Goal: Task Accomplishment & Management: Manage account settings

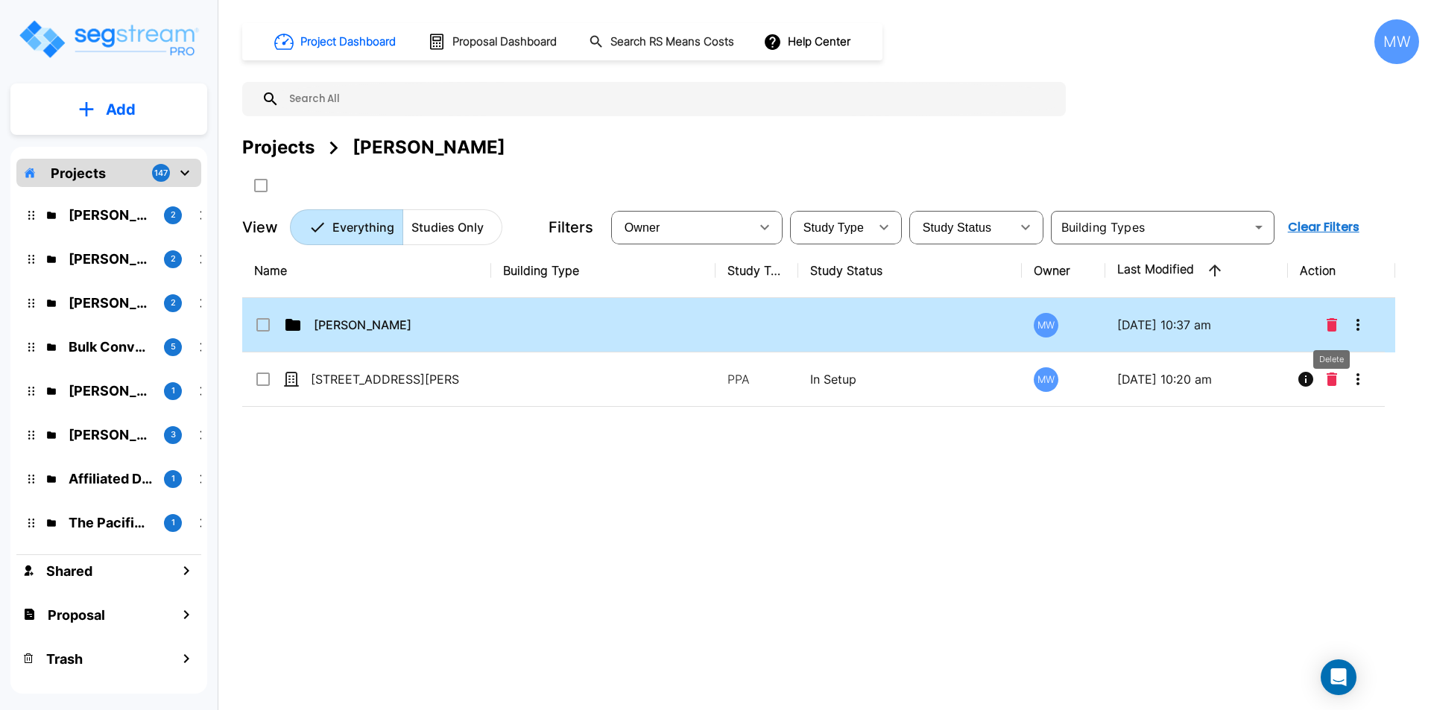
click at [1329, 320] on icon "Delete" at bounding box center [1331, 324] width 10 height 13
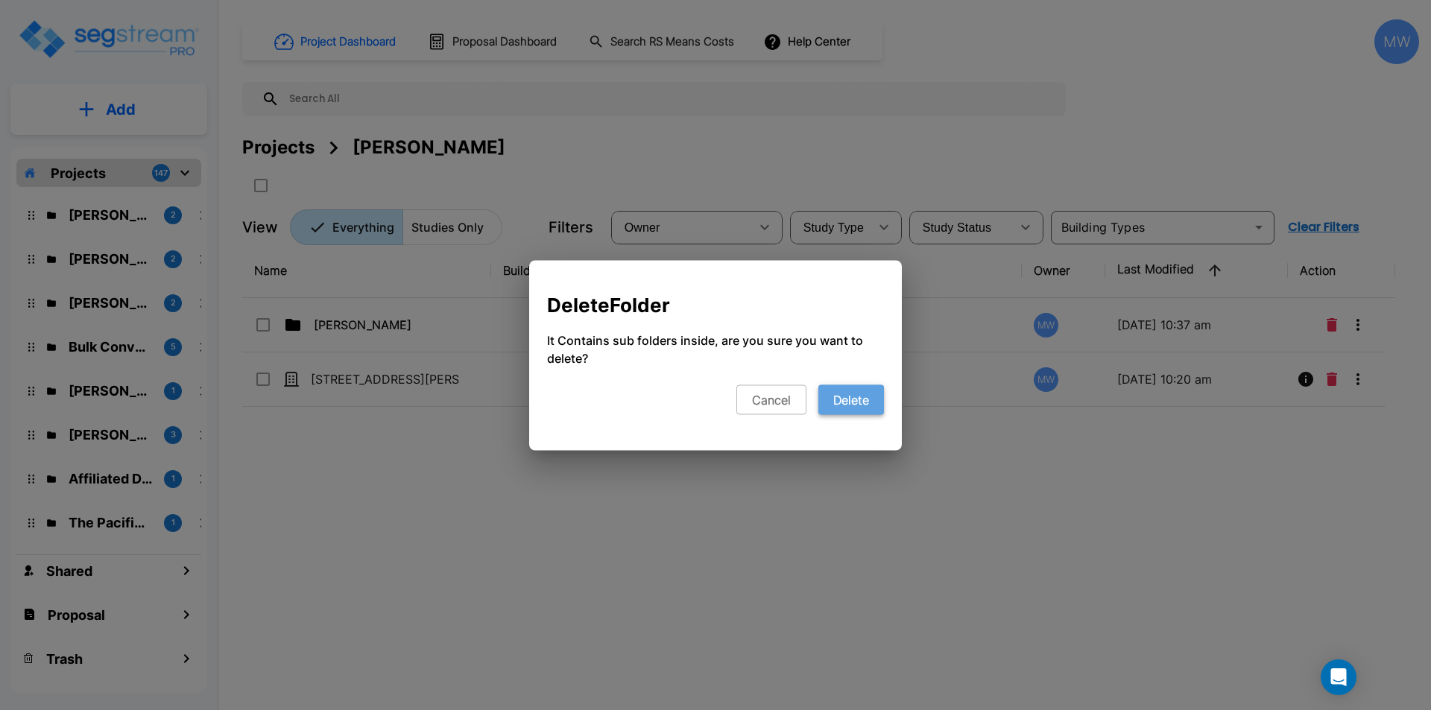
click at [858, 408] on button "Delete" at bounding box center [851, 399] width 66 height 30
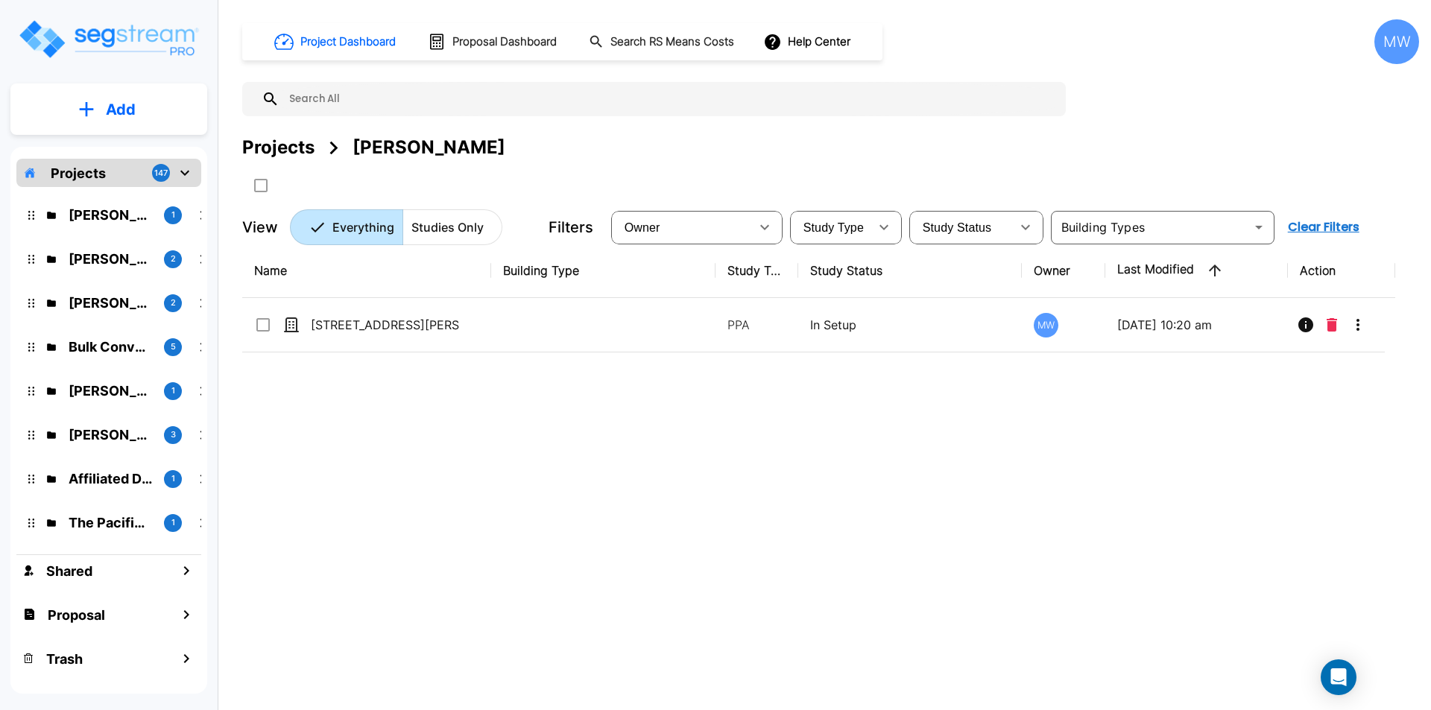
click at [184, 171] on icon "mailbox folders" at bounding box center [185, 173] width 18 height 18
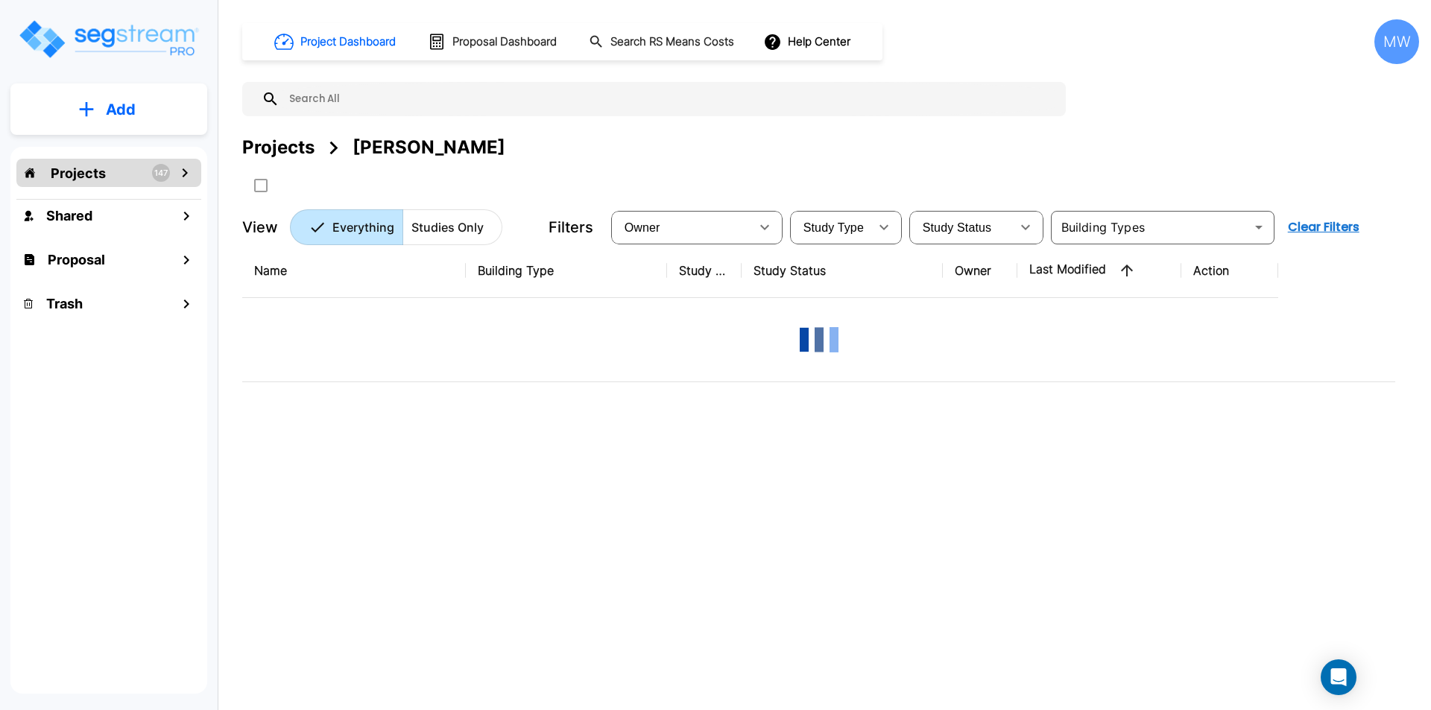
click at [119, 104] on p "Add" at bounding box center [121, 109] width 30 height 22
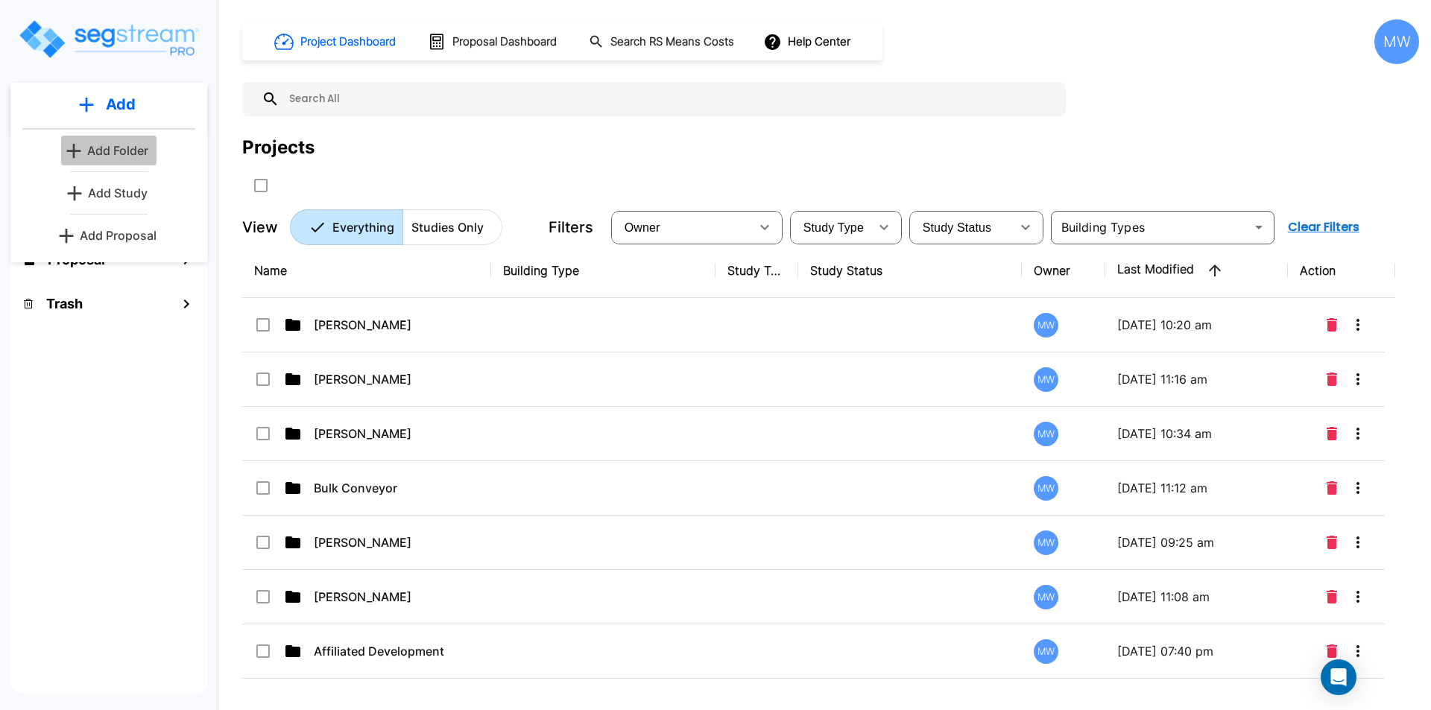
click at [113, 152] on p "Add Folder" at bounding box center [117, 151] width 61 height 18
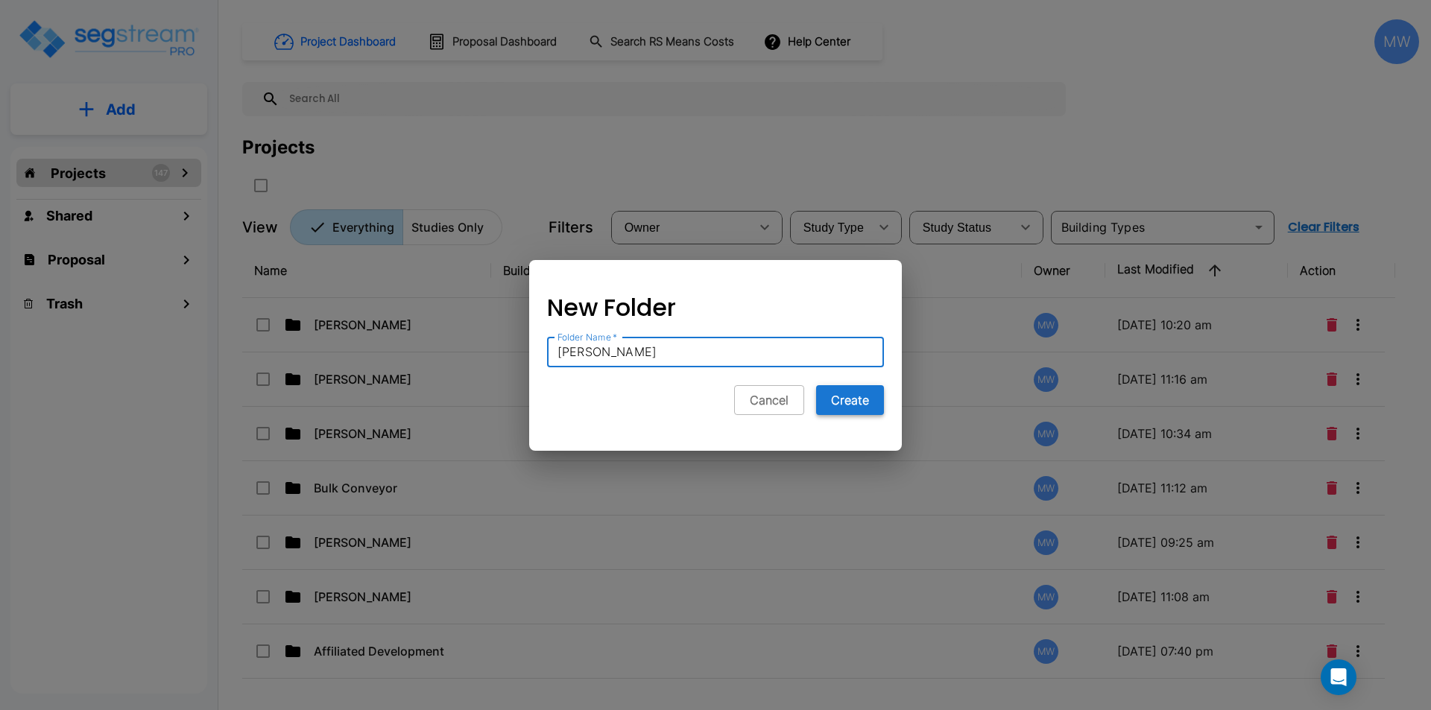
type input "[PERSON_NAME]"
click at [855, 401] on button "Create" at bounding box center [850, 400] width 68 height 30
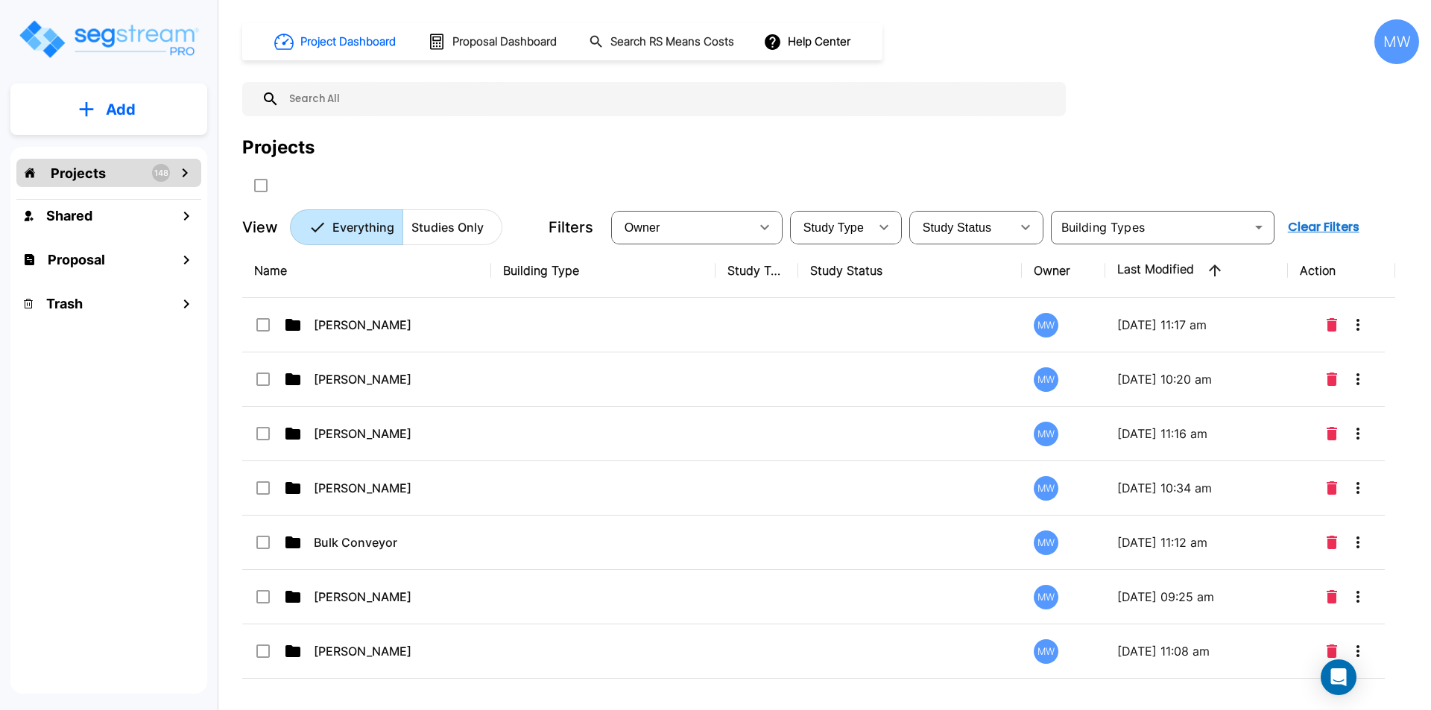
click at [181, 174] on icon "mailbox folders" at bounding box center [185, 173] width 18 height 18
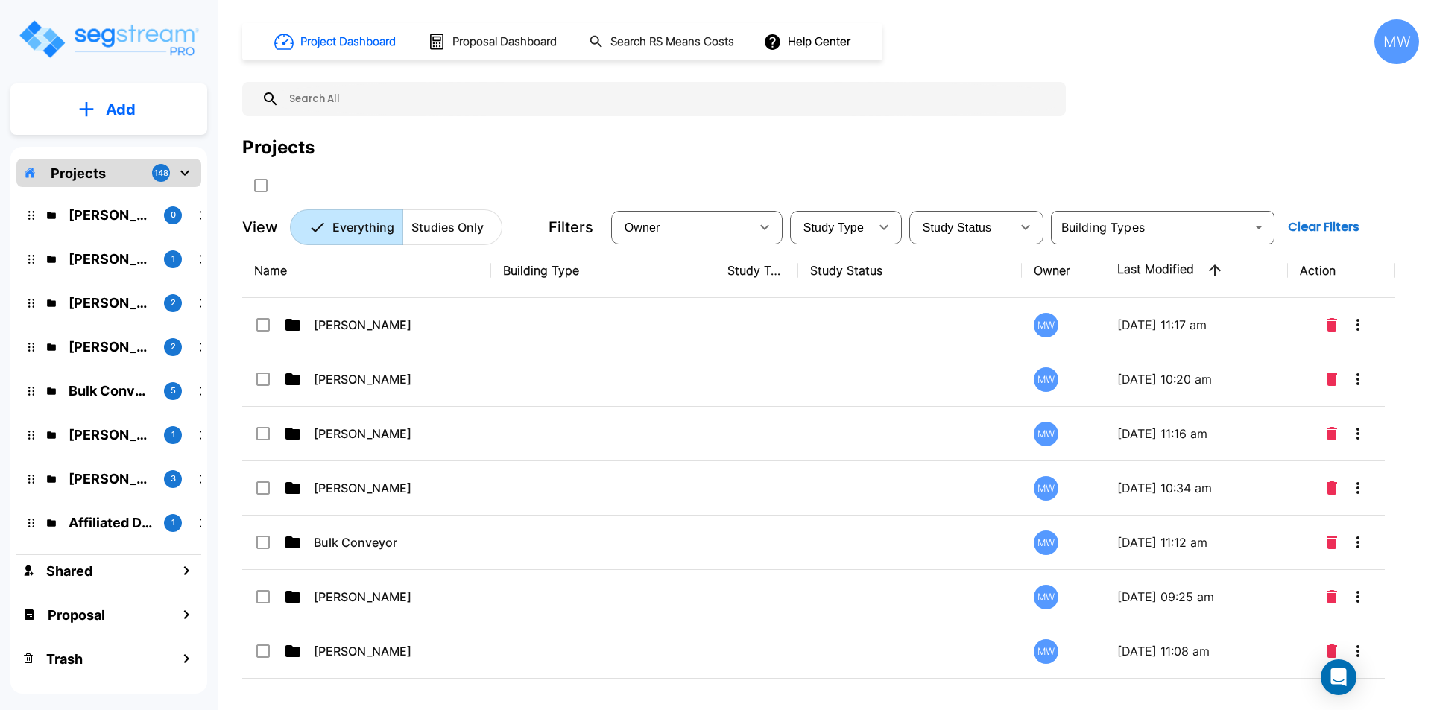
click at [183, 174] on icon "mailbox folders" at bounding box center [185, 173] width 18 height 18
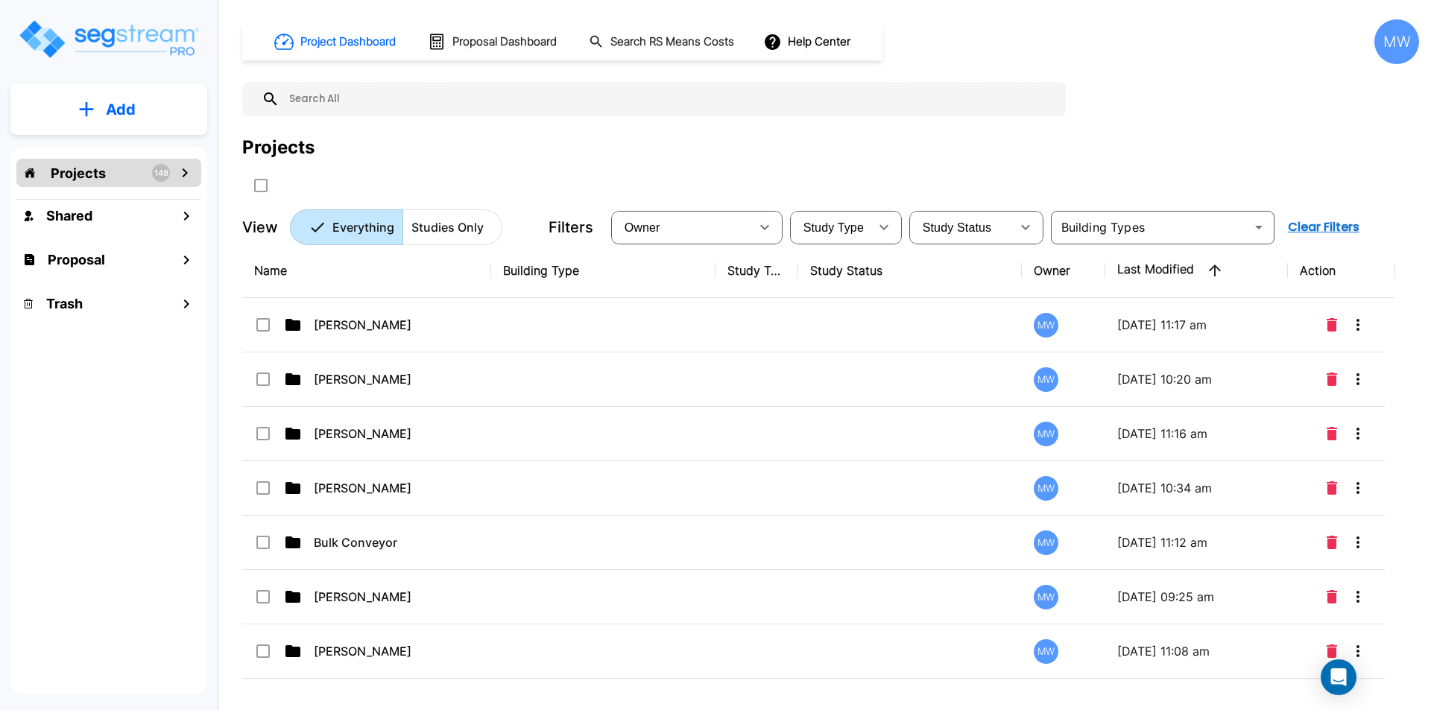
click at [110, 90] on button "Add" at bounding box center [108, 109] width 197 height 43
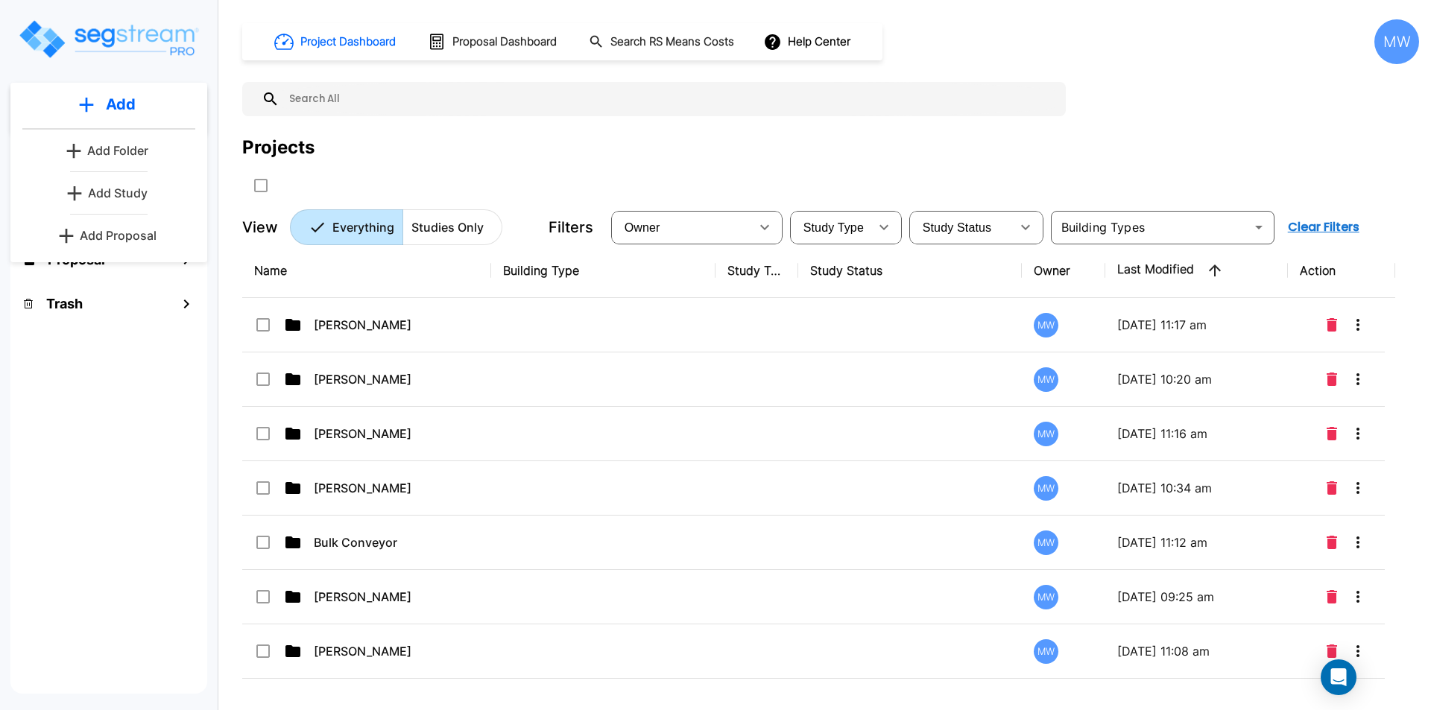
click at [138, 147] on p "Add Folder" at bounding box center [117, 151] width 61 height 18
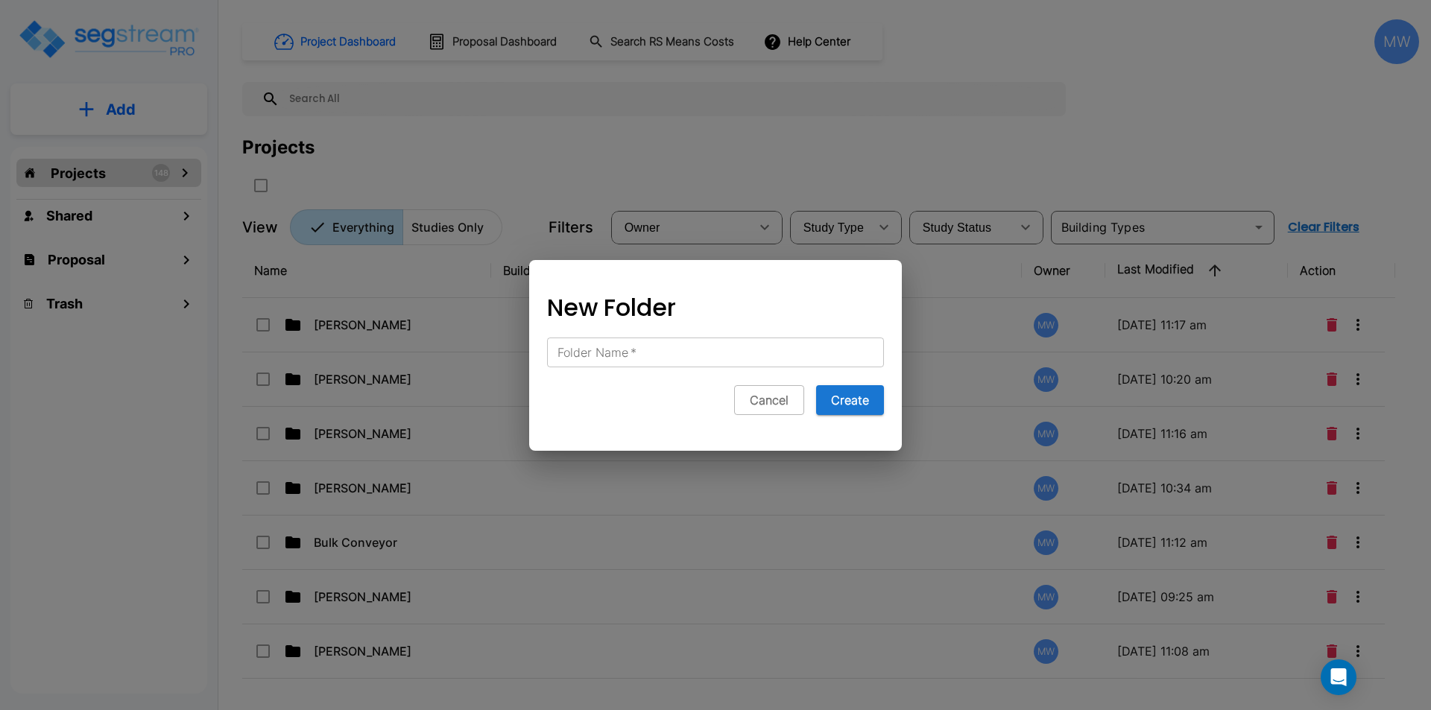
click at [693, 359] on input "Folder Name   *" at bounding box center [715, 353] width 337 height 30
type input "[PERSON_NAME]"
click at [850, 397] on button "Create" at bounding box center [850, 400] width 68 height 30
